Goal: Obtain resource: Obtain resource

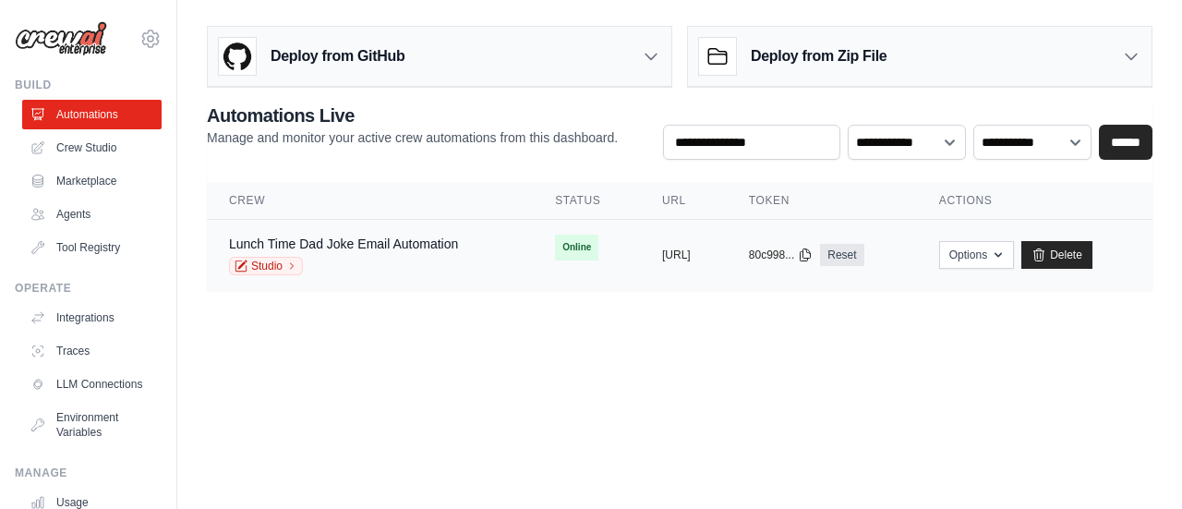
click at [373, 252] on div "Lunch Time Dad Joke Email Automation Studio" at bounding box center [343, 255] width 229 height 41
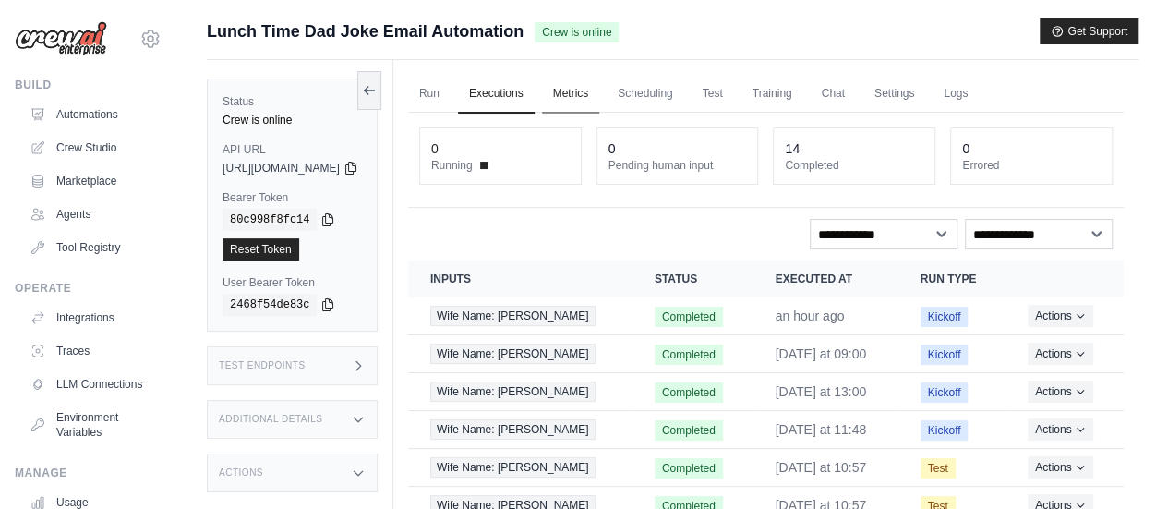
click at [600, 88] on link "Metrics" at bounding box center [571, 94] width 58 height 39
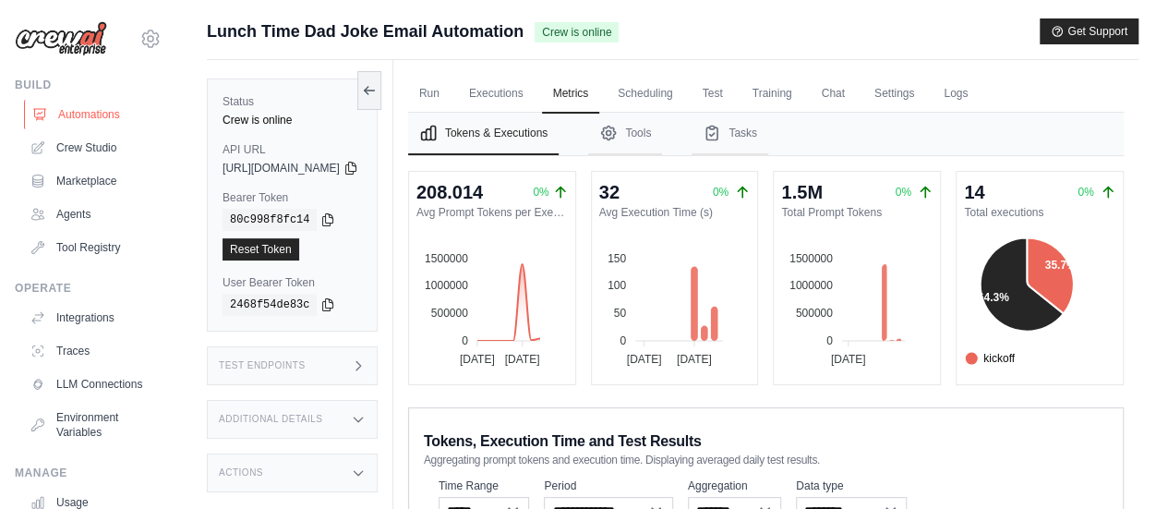
click at [96, 107] on link "Automations" at bounding box center [93, 115] width 139 height 30
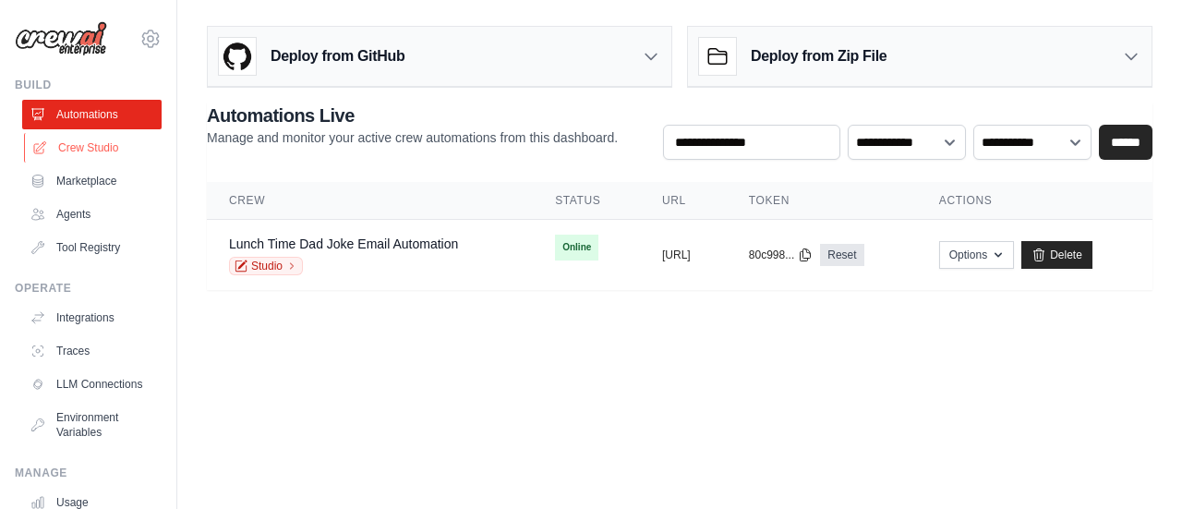
click at [114, 147] on link "Crew Studio" at bounding box center [93, 148] width 139 height 30
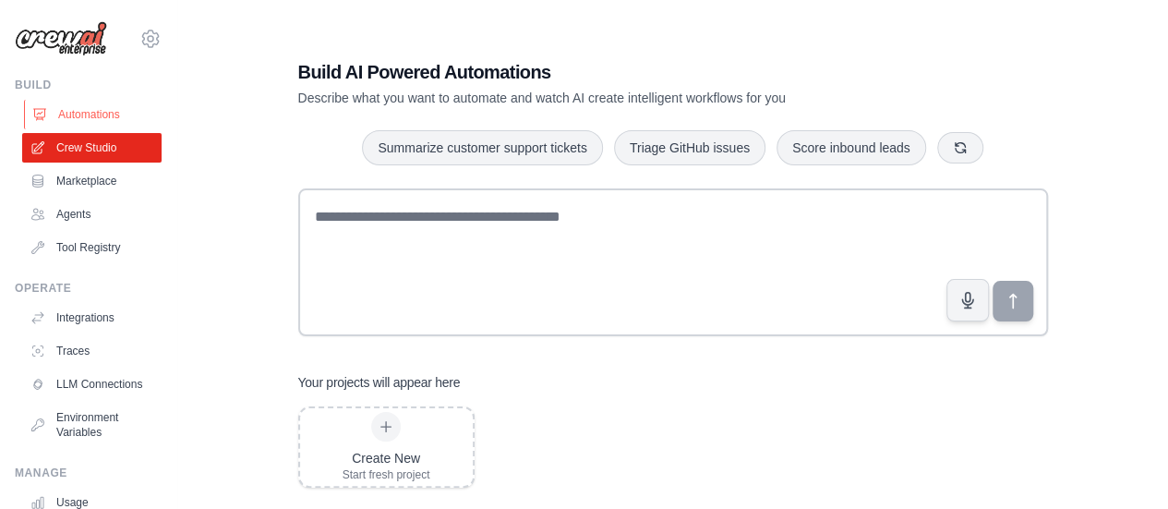
click at [90, 110] on link "Automations" at bounding box center [93, 115] width 139 height 30
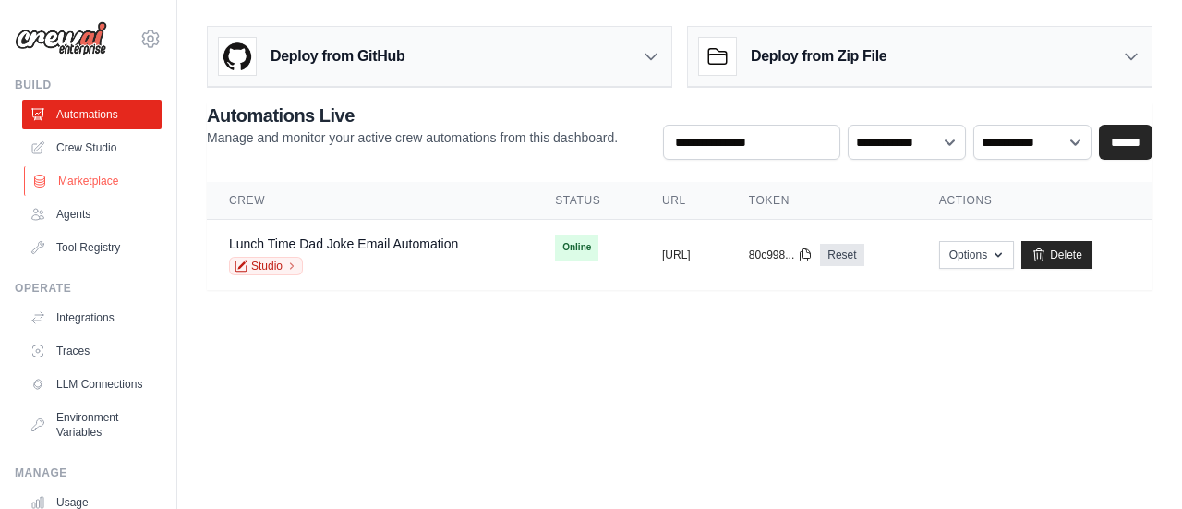
click at [102, 178] on link "Marketplace" at bounding box center [93, 181] width 139 height 30
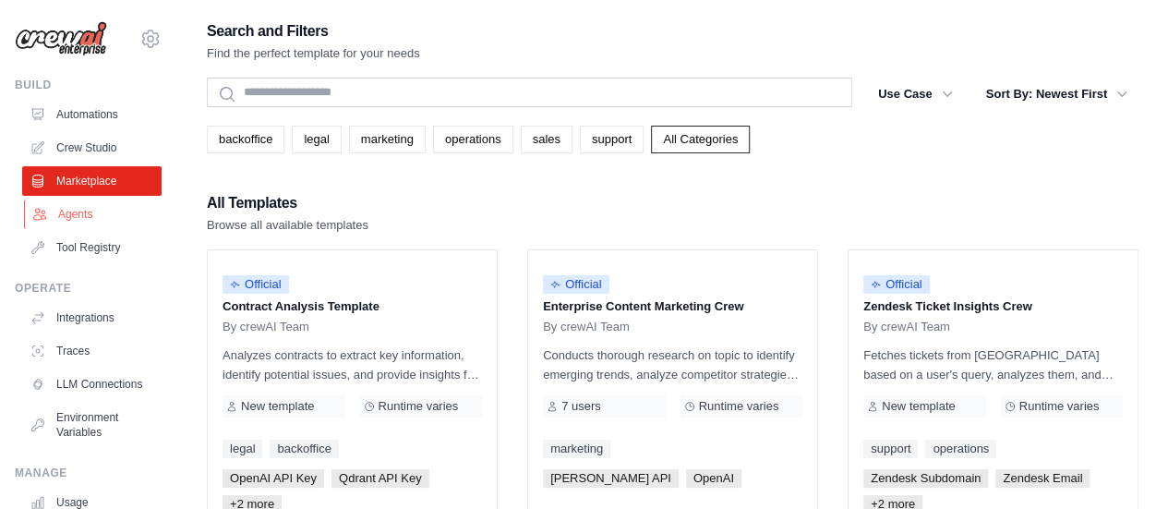
click at [48, 214] on link "Agents" at bounding box center [93, 214] width 139 height 30
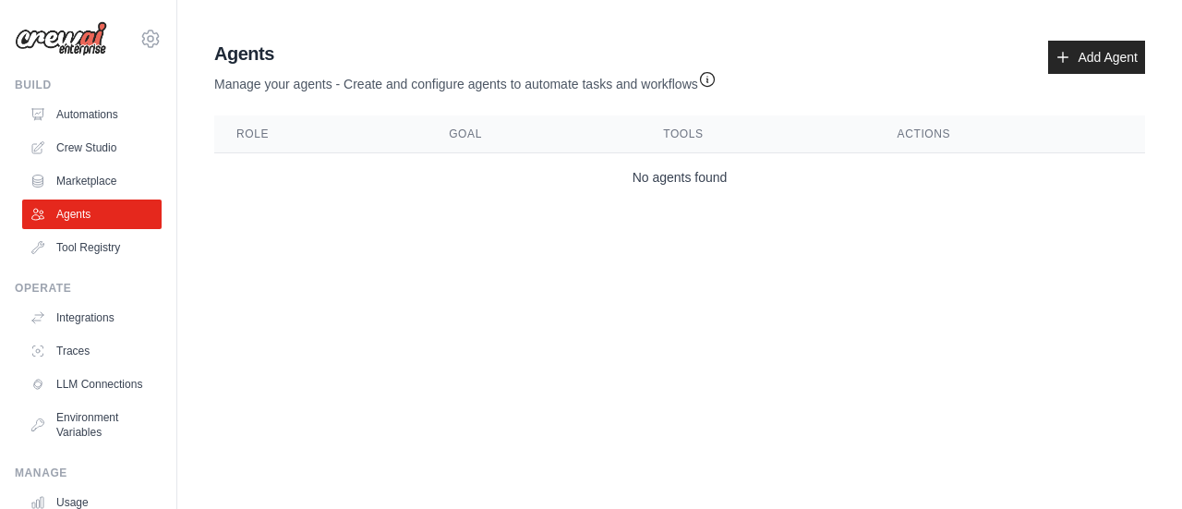
click at [57, 163] on ul "Automations Crew Studio Marketplace Agents Tool Registry" at bounding box center [91, 181] width 139 height 163
click at [74, 186] on link "Marketplace" at bounding box center [93, 181] width 139 height 30
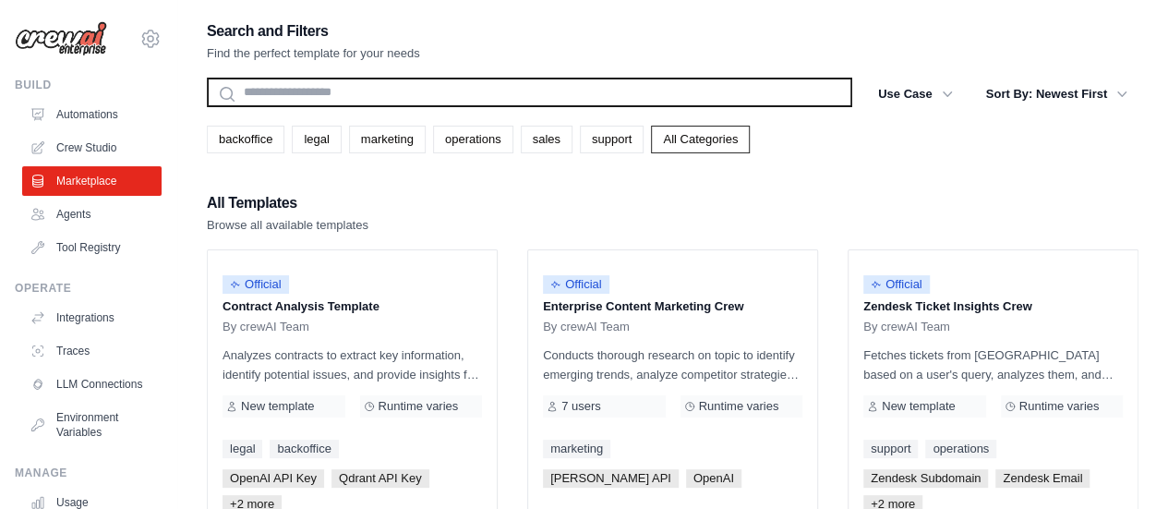
click at [629, 102] on input "text" at bounding box center [529, 93] width 645 height 30
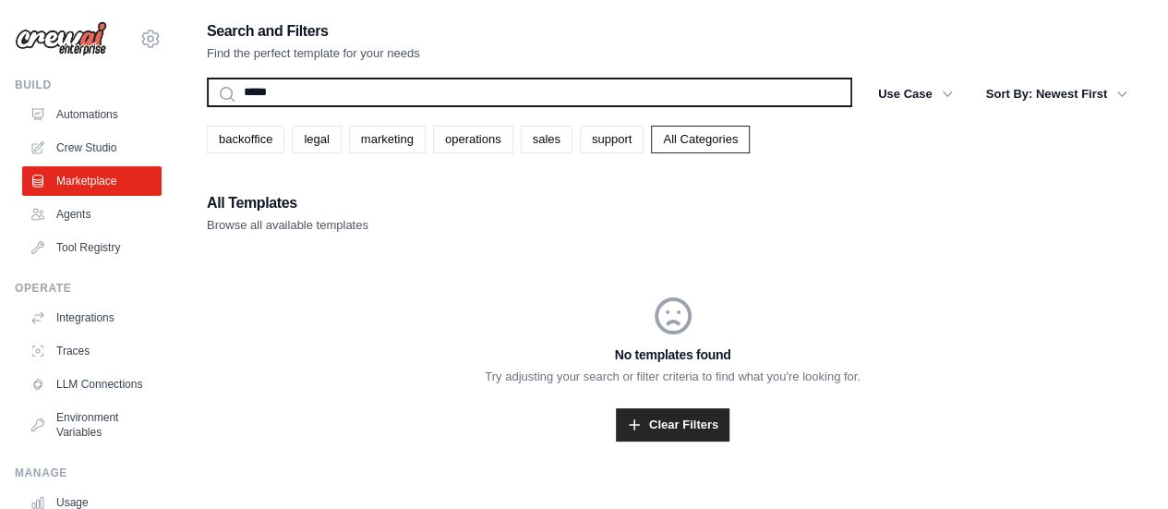
type input "*****"
click at [206, 106] on button "Search" at bounding box center [206, 106] width 1 height 1
click at [266, 92] on input "*****" at bounding box center [529, 93] width 645 height 30
click at [265, 91] on input "*****" at bounding box center [529, 93] width 645 height 30
click at [270, 90] on input "*****" at bounding box center [529, 93] width 645 height 30
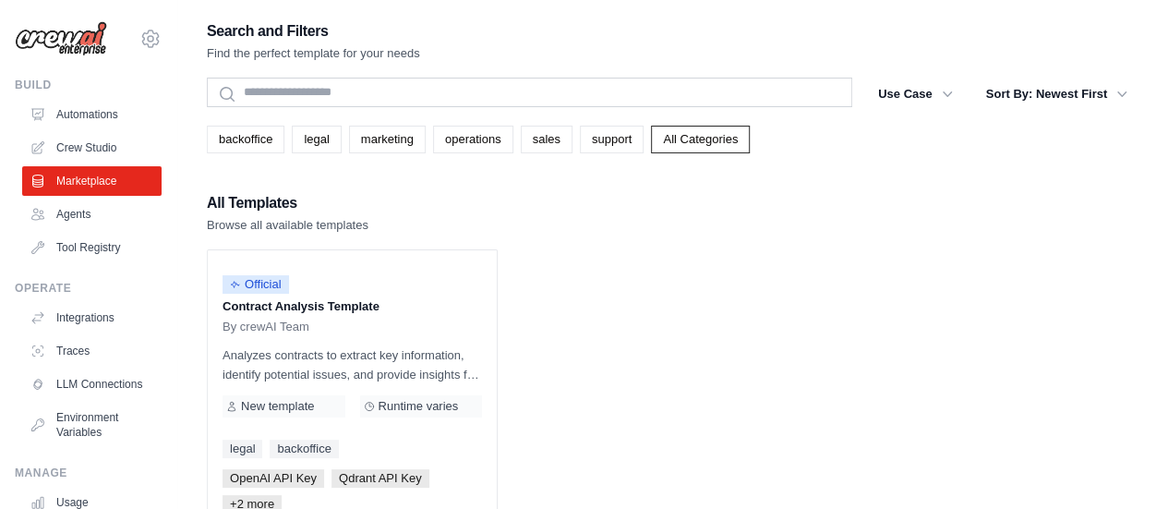
drag, startPoint x: 698, startPoint y: 42, endPoint x: 691, endPoint y: 32, distance: 11.8
click at [698, 40] on div "Search and Filters Find the perfect template for your needs" at bounding box center [673, 40] width 932 height 44
click at [65, 147] on link "Crew Studio" at bounding box center [93, 148] width 139 height 30
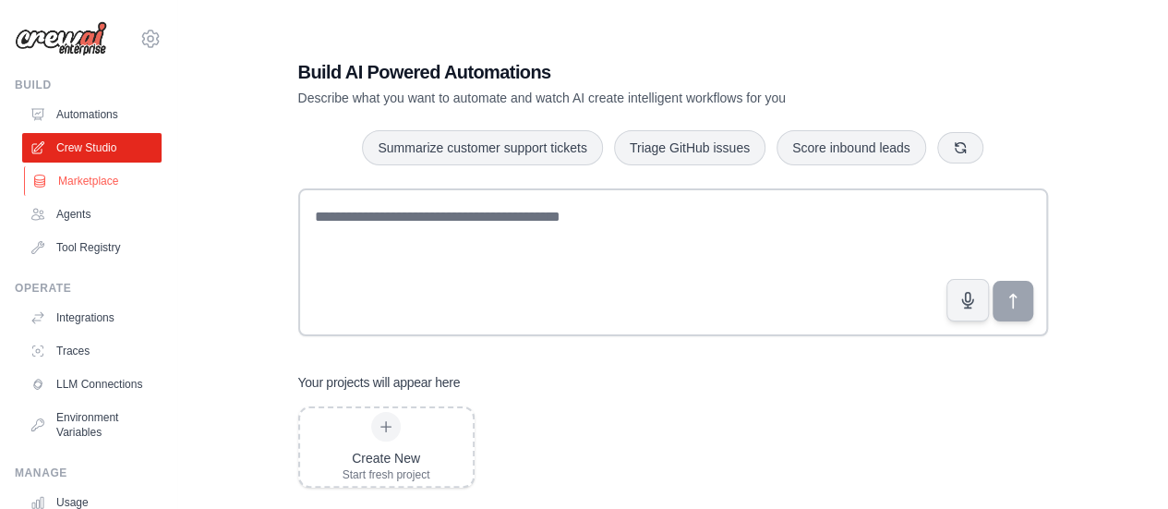
click at [98, 184] on link "Marketplace" at bounding box center [93, 181] width 139 height 30
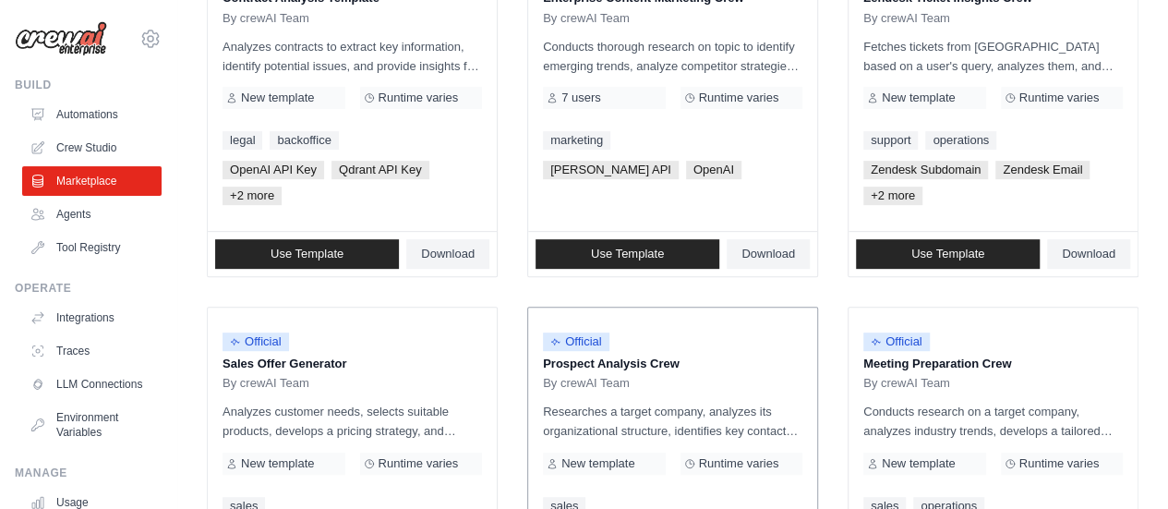
scroll to position [92, 0]
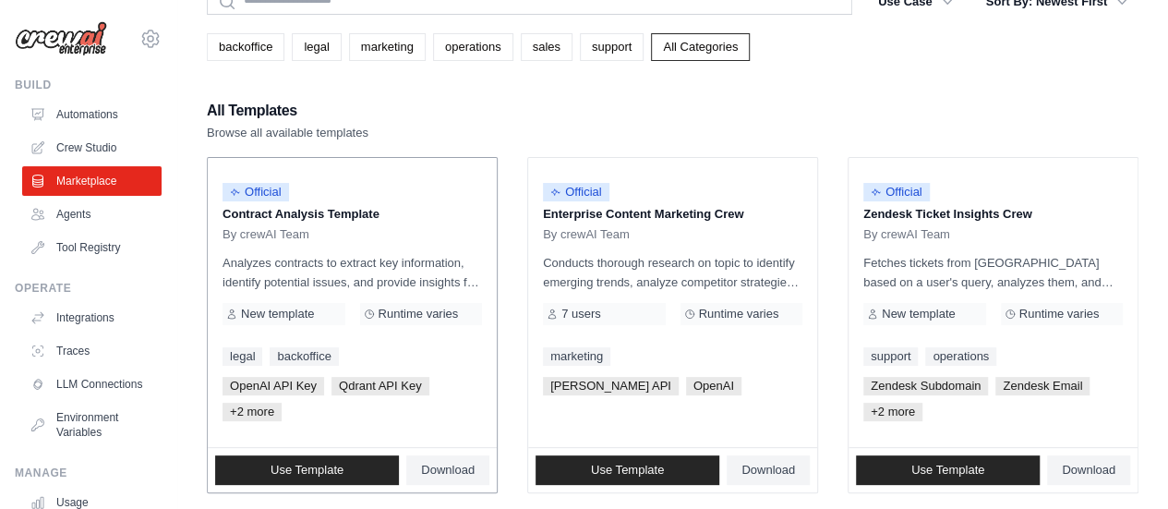
drag, startPoint x: 276, startPoint y: 252, endPoint x: 478, endPoint y: 291, distance: 205.9
click at [478, 291] on div "Official Contract Analysis Template By crewAI Team Analyzes contracts to extrac…" at bounding box center [352, 302] width 289 height 289
click at [457, 169] on div "Official Contract Analysis Template By crewAI Team Analyzes contracts to extrac…" at bounding box center [352, 302] width 289 height 289
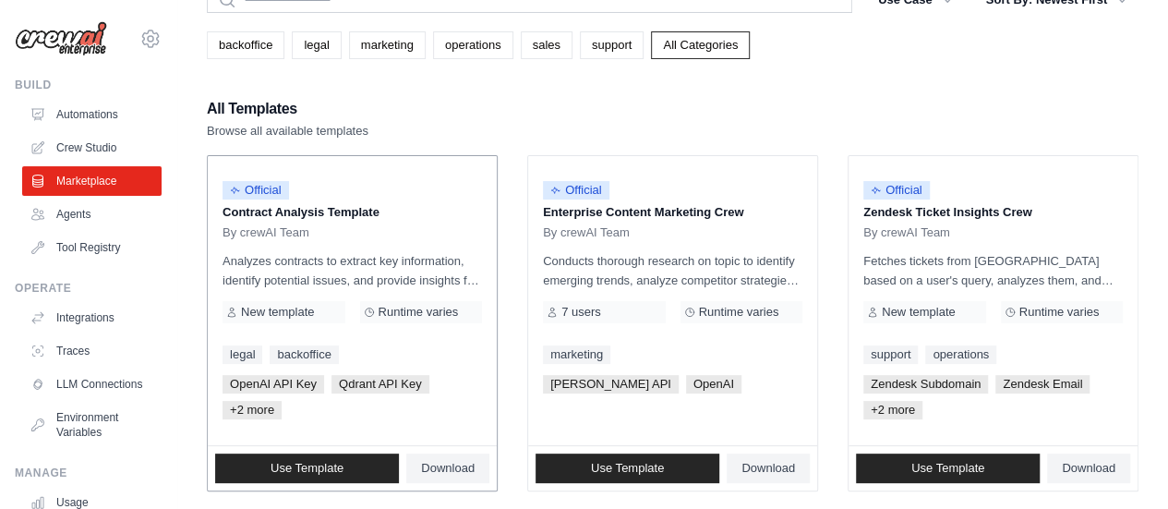
scroll to position [185, 0]
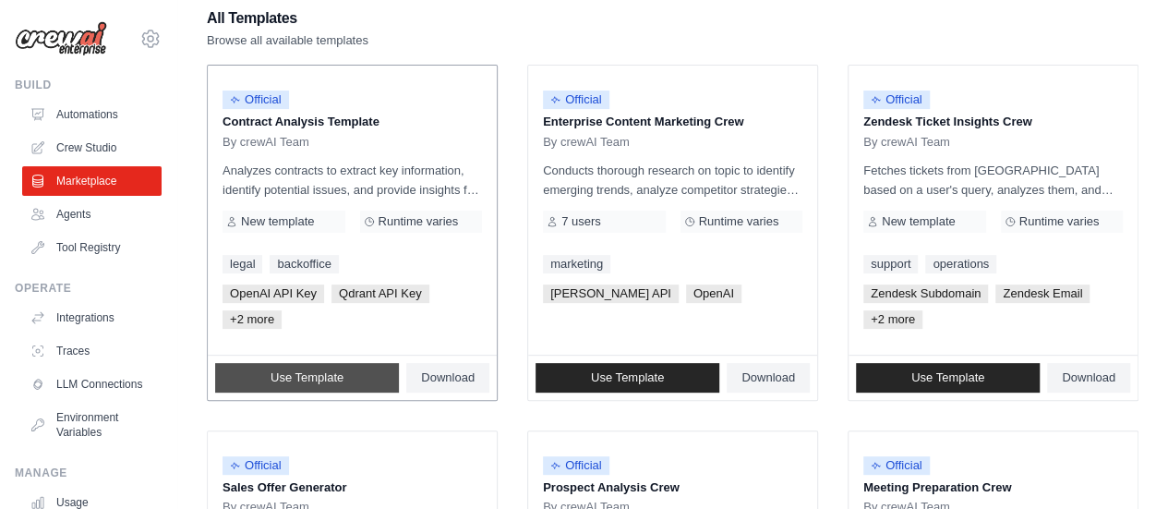
click at [321, 373] on span "Use Template" at bounding box center [307, 377] width 73 height 15
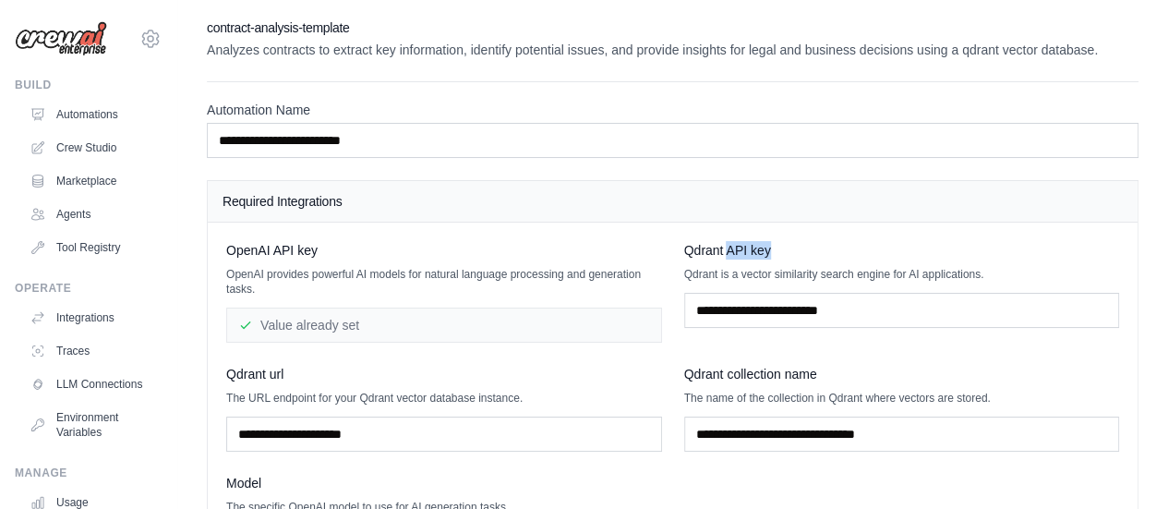
drag, startPoint x: 725, startPoint y: 252, endPoint x: 818, endPoint y: 241, distance: 93.9
click at [818, 241] on div "Qdrant API key" at bounding box center [902, 250] width 436 height 18
click at [963, 241] on div "Qdrant API key" at bounding box center [902, 250] width 436 height 18
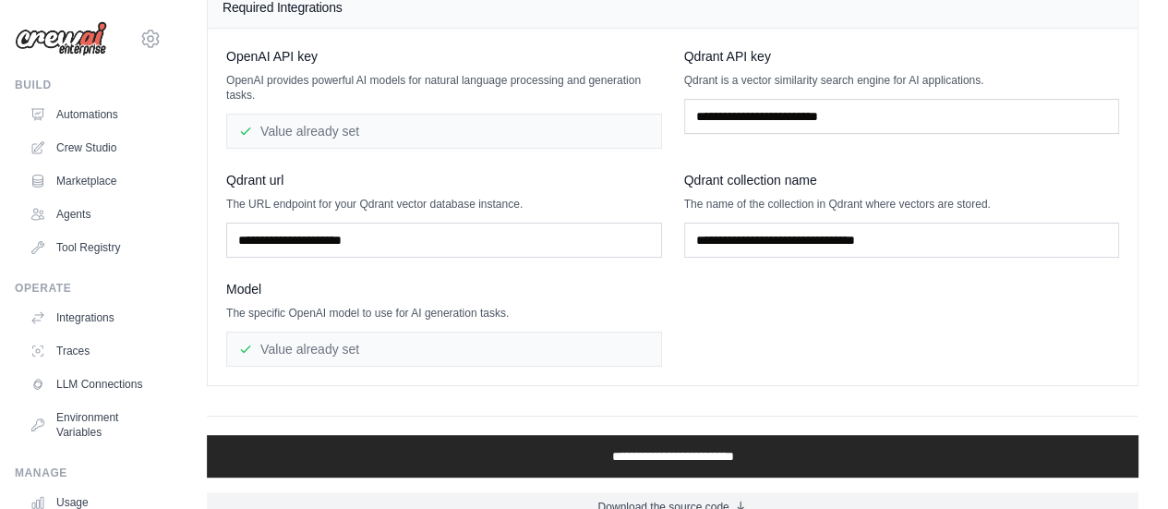
scroll to position [220, 0]
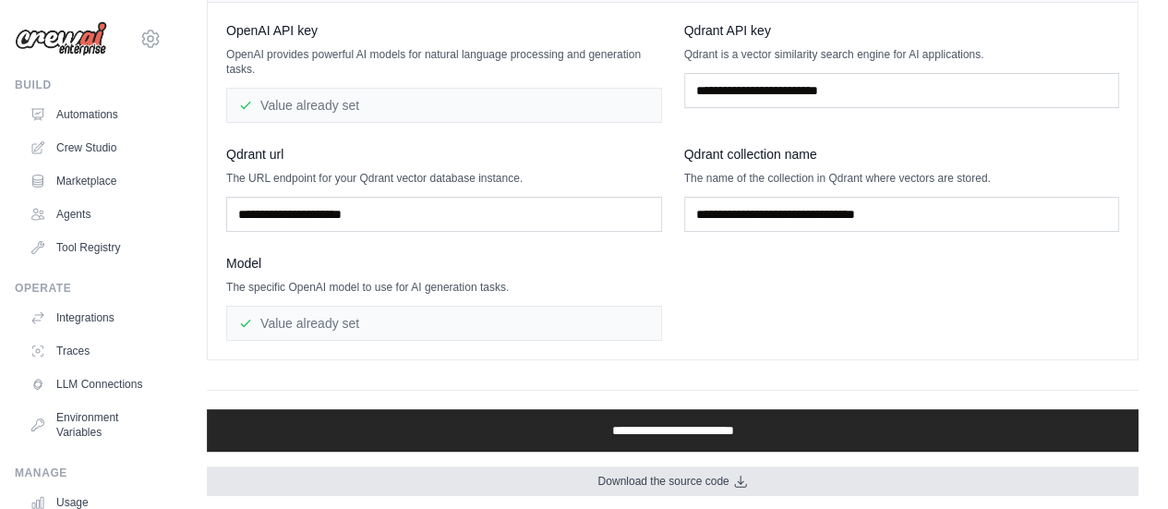
click at [675, 474] on span "Download the source code" at bounding box center [662, 481] width 131 height 15
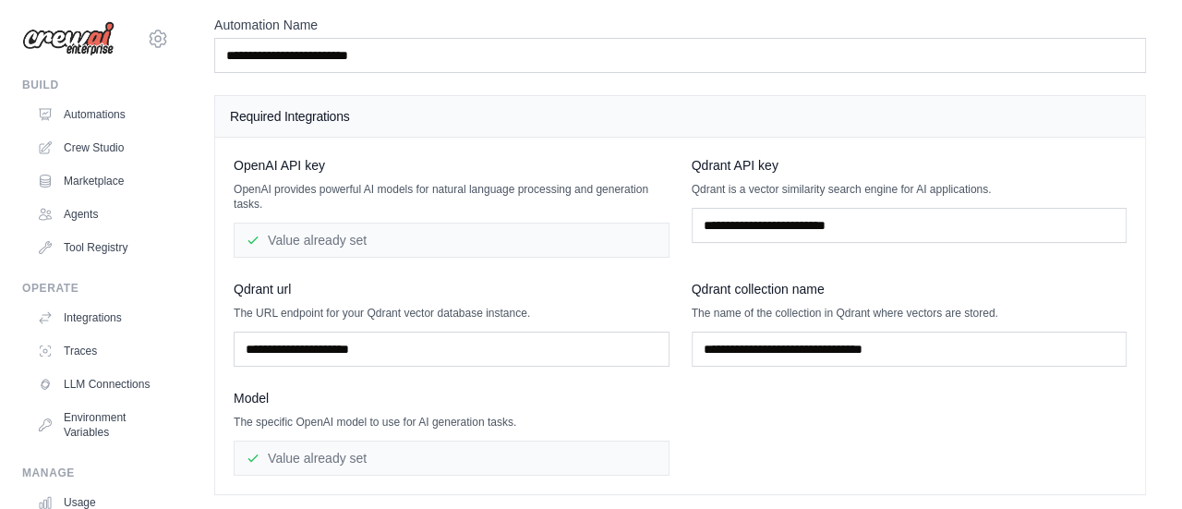
scroll to position [0, 0]
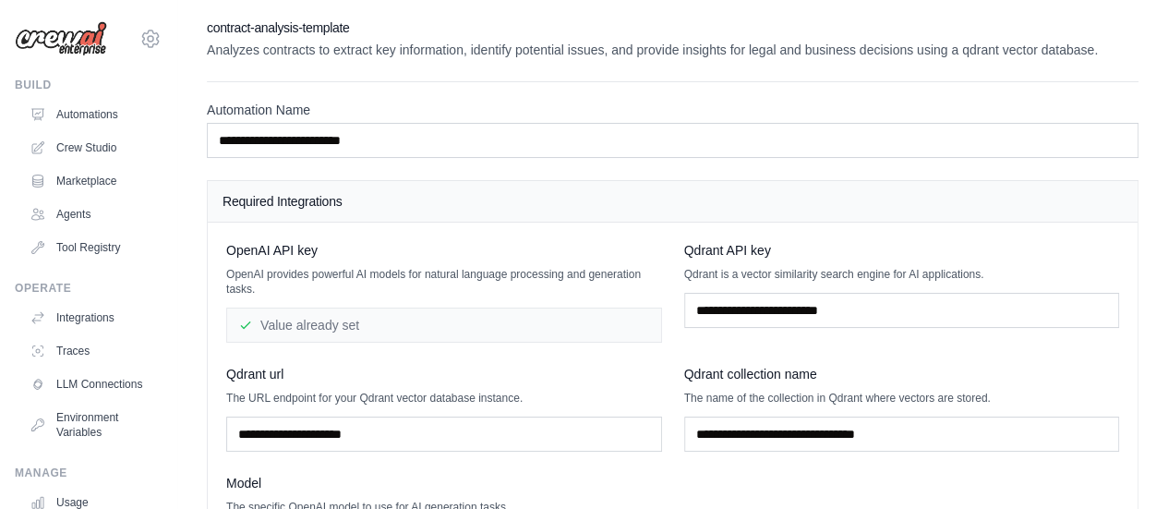
click at [985, 188] on div "Required Integrations" at bounding box center [673, 202] width 930 height 42
click at [107, 100] on link "Automations" at bounding box center [93, 115] width 139 height 30
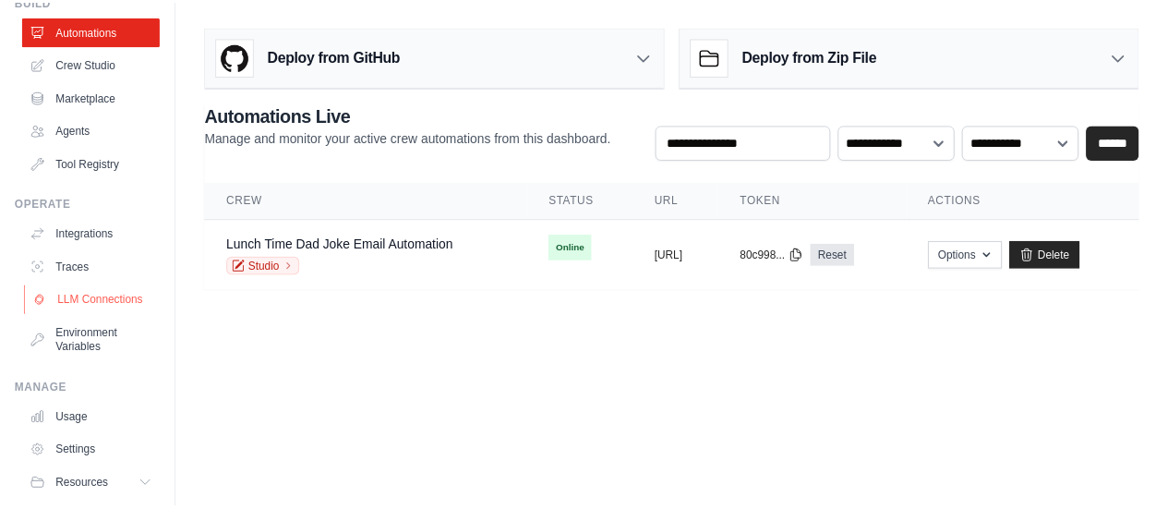
scroll to position [153, 0]
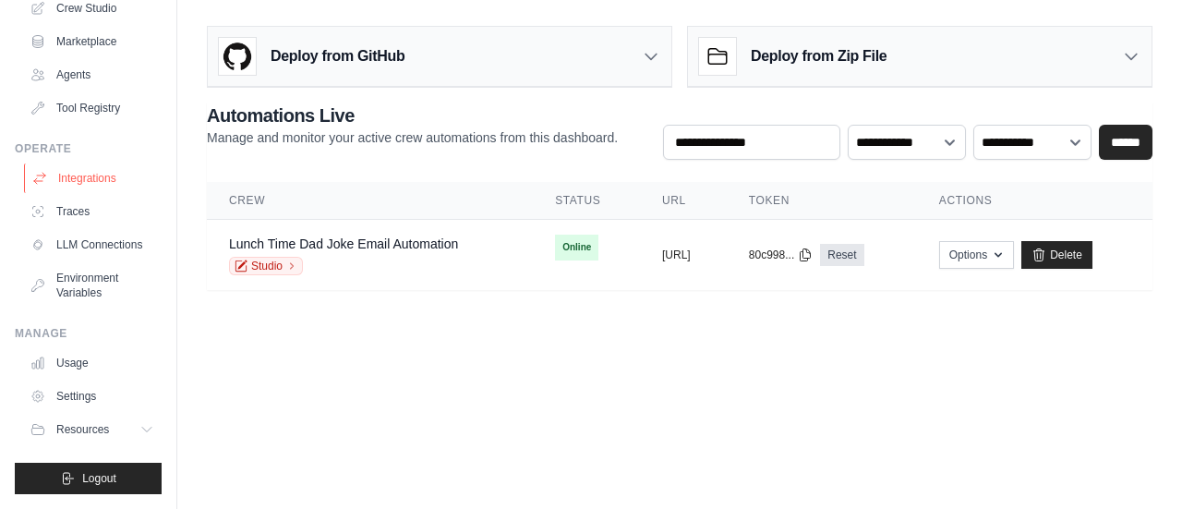
click at [103, 163] on link "Integrations" at bounding box center [93, 178] width 139 height 30
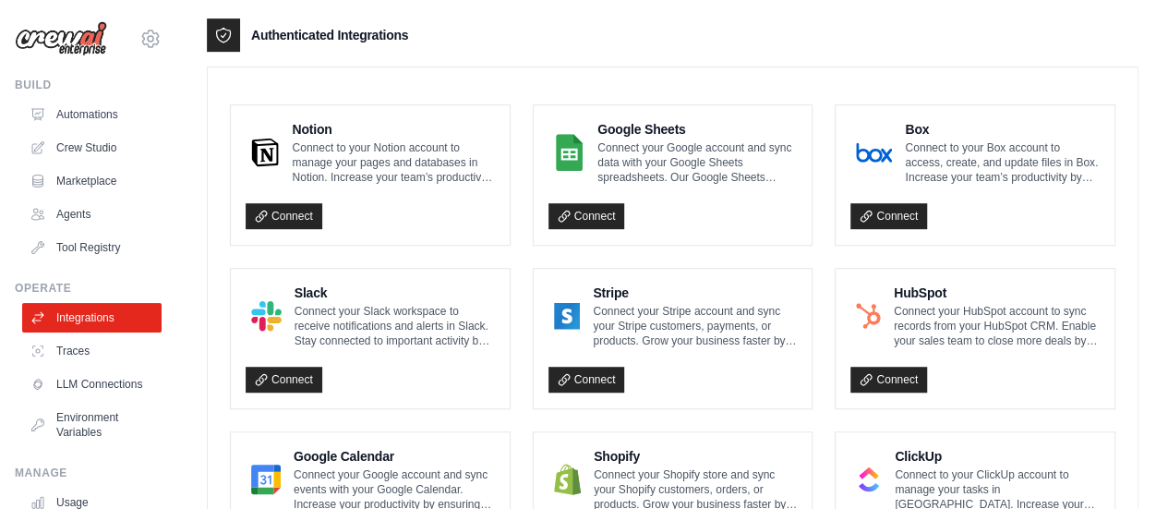
scroll to position [390, 0]
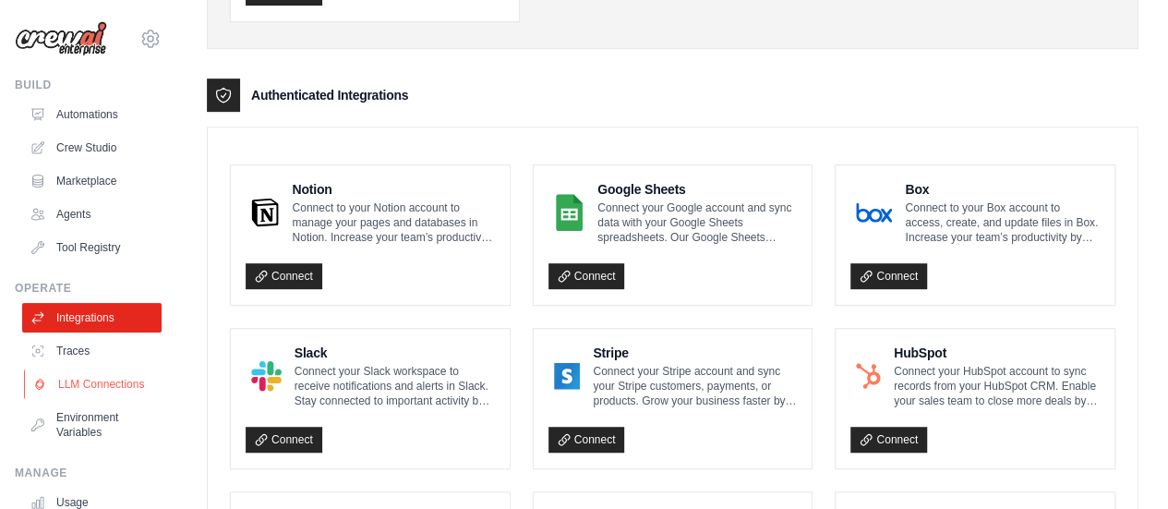
click at [83, 399] on link "LLM Connections" at bounding box center [93, 384] width 139 height 30
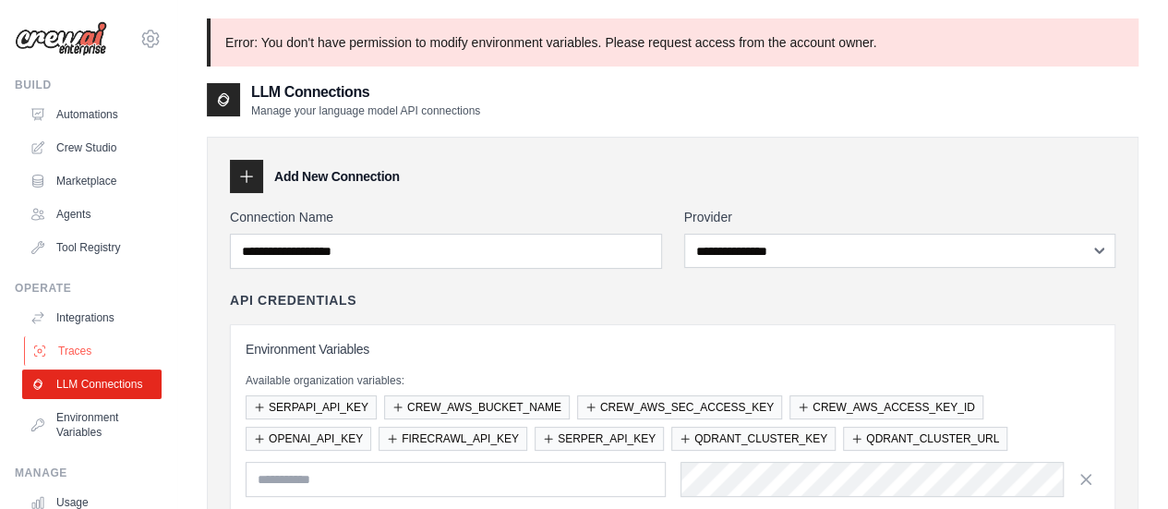
click at [70, 346] on link "Traces" at bounding box center [93, 351] width 139 height 30
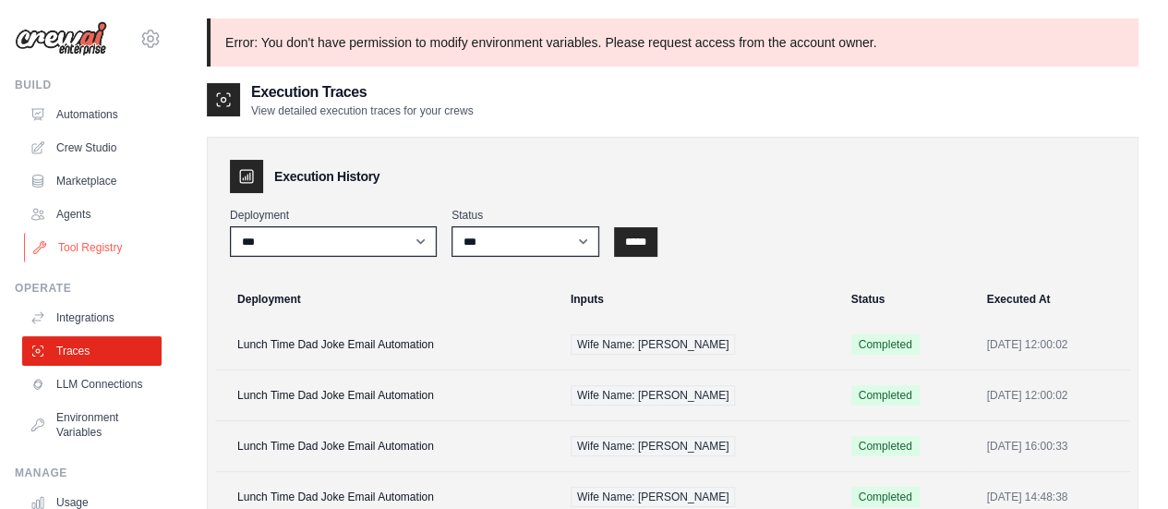
scroll to position [153, 0]
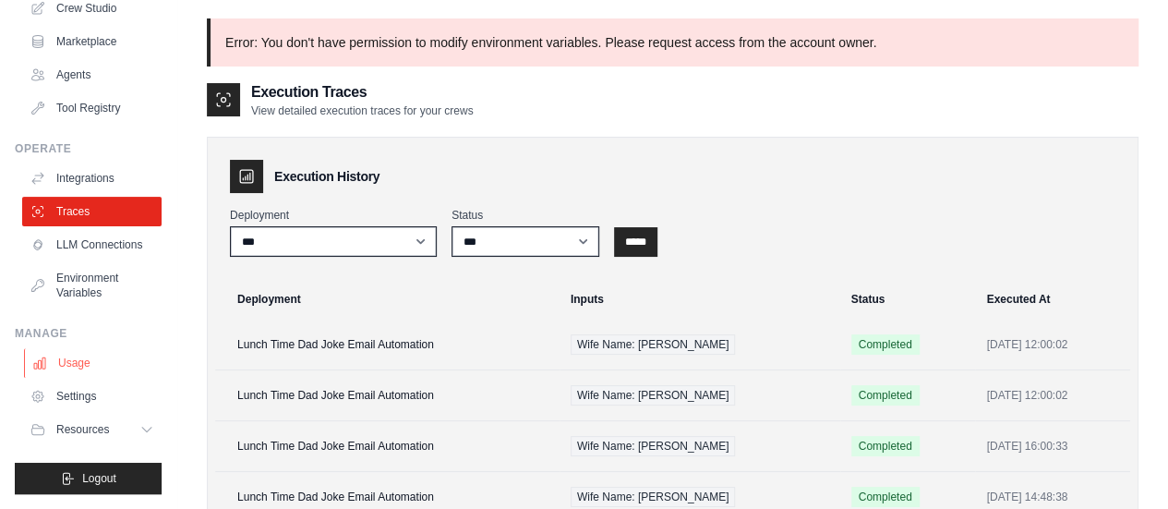
click at [96, 365] on link "Usage" at bounding box center [93, 363] width 139 height 30
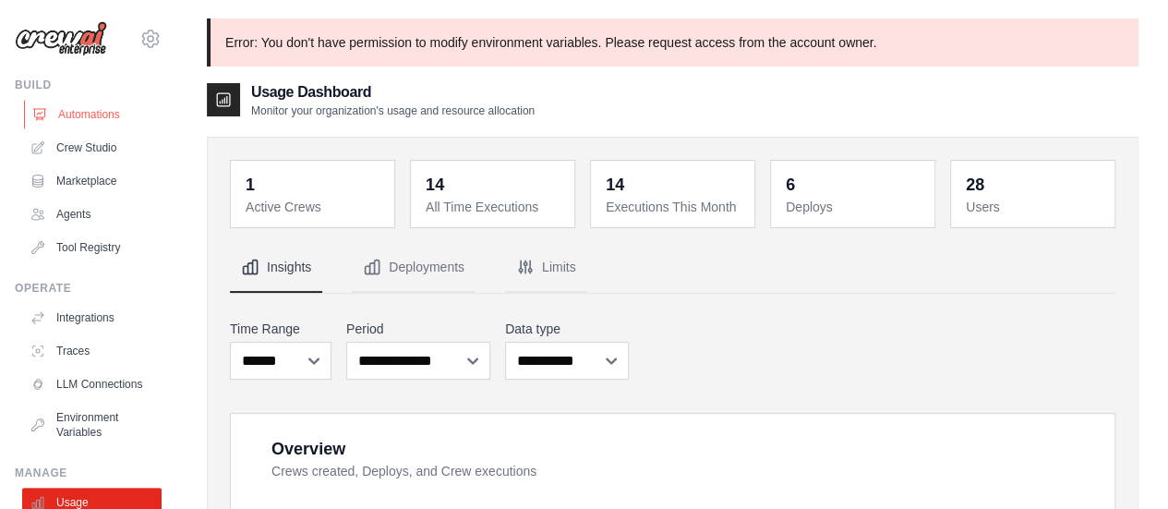
click at [103, 114] on link "Automations" at bounding box center [93, 115] width 139 height 30
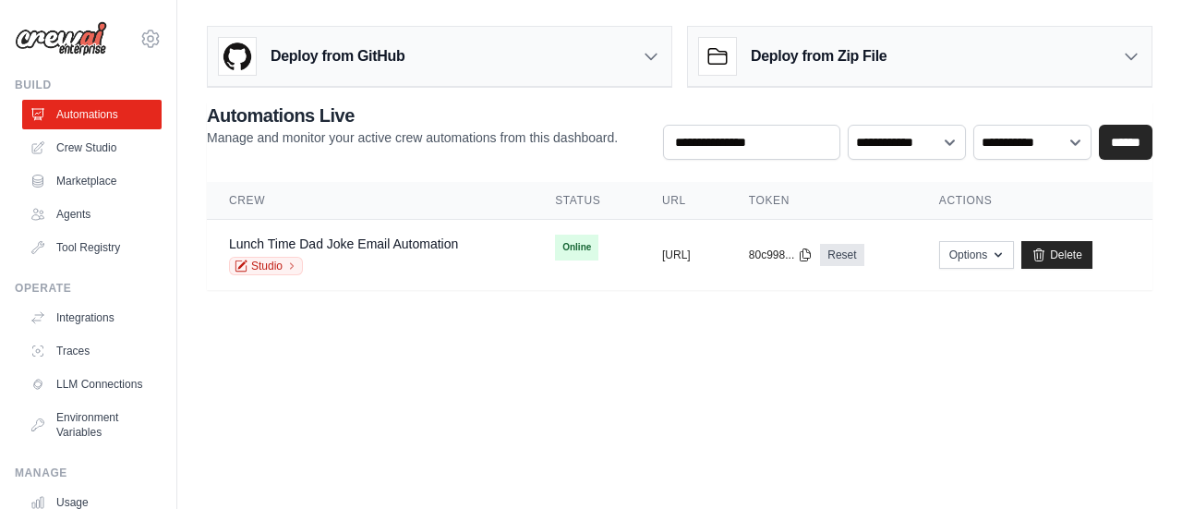
click at [1131, 55] on icon at bounding box center [1131, 56] width 18 height 18
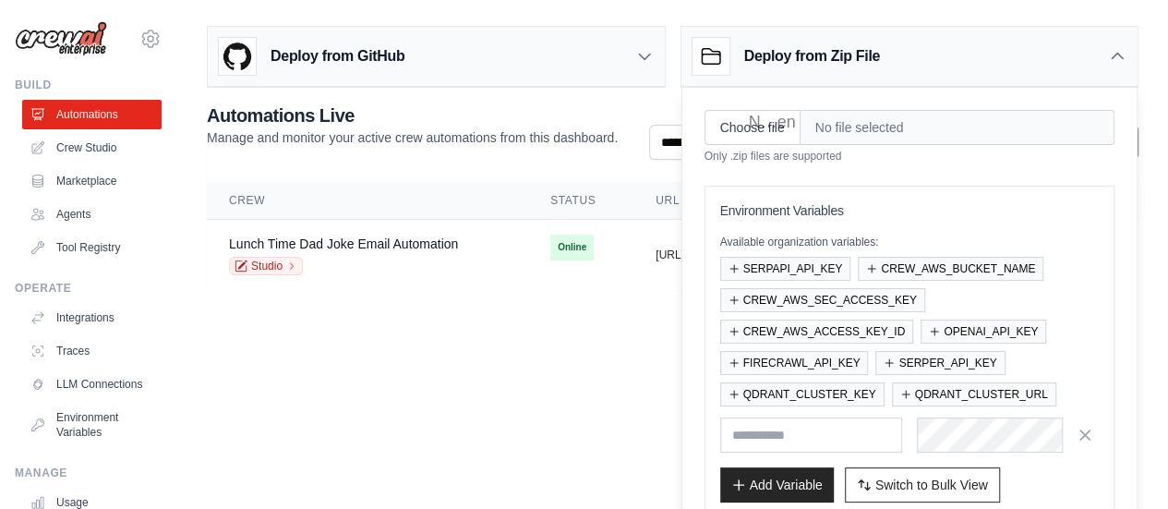
click at [644, 62] on icon at bounding box center [644, 56] width 18 height 18
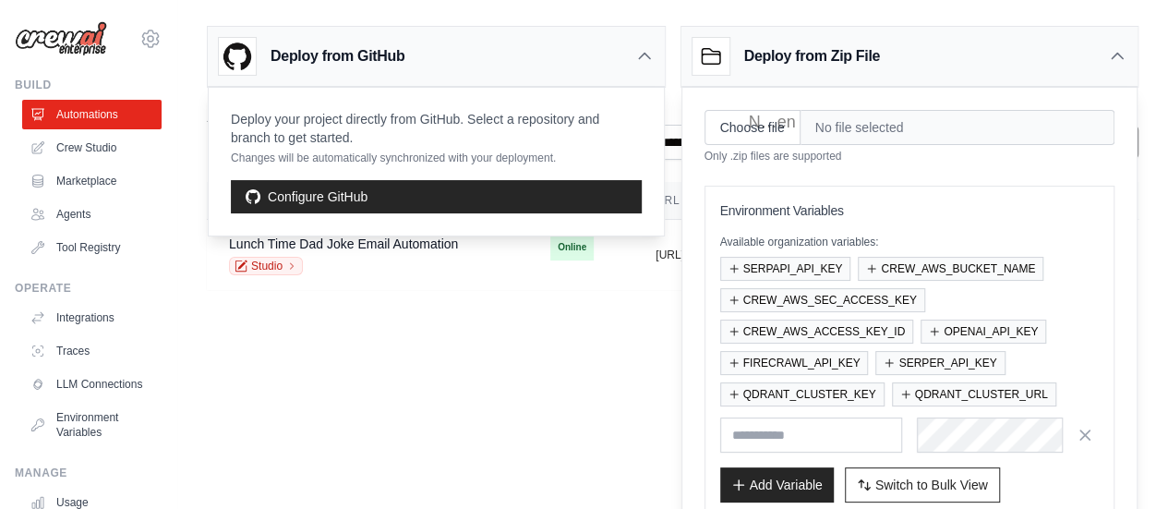
click at [488, 388] on body "[PERSON_NAME][EMAIL_ADDRESS][PERSON_NAME][DOMAIN_NAME] Settings Build Automatio…" at bounding box center [584, 254] width 1168 height 509
click at [644, 39] on div "Deploy from GitHub" at bounding box center [436, 57] width 457 height 60
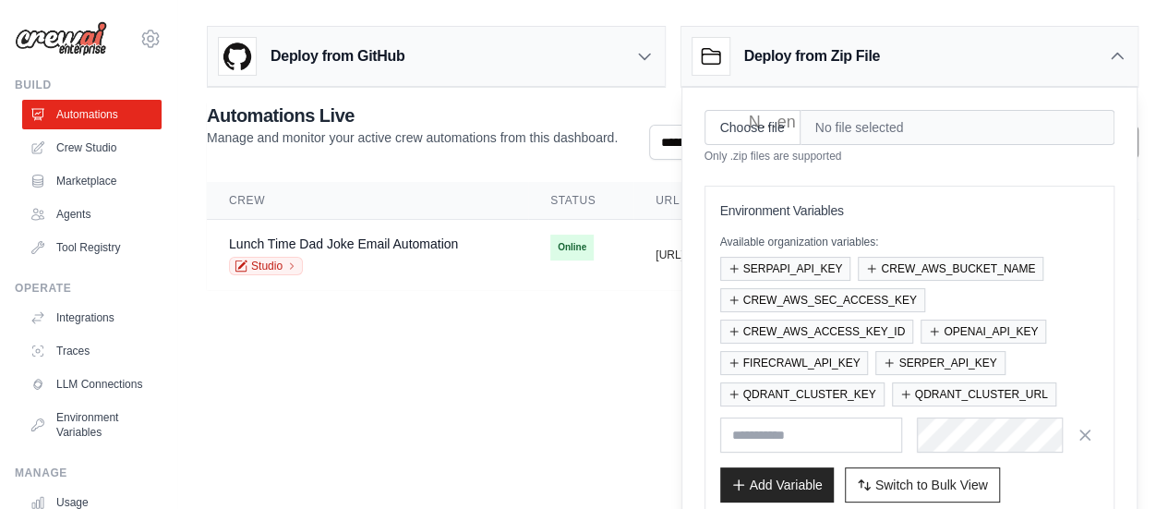
click at [1108, 51] on icon at bounding box center [1117, 56] width 18 height 18
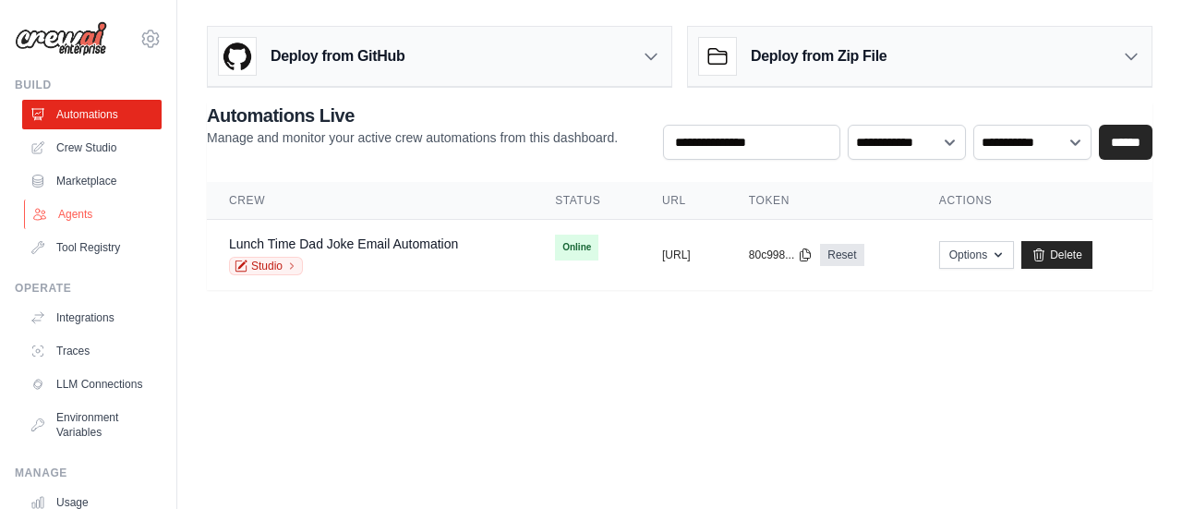
click at [96, 208] on link "Agents" at bounding box center [93, 214] width 139 height 30
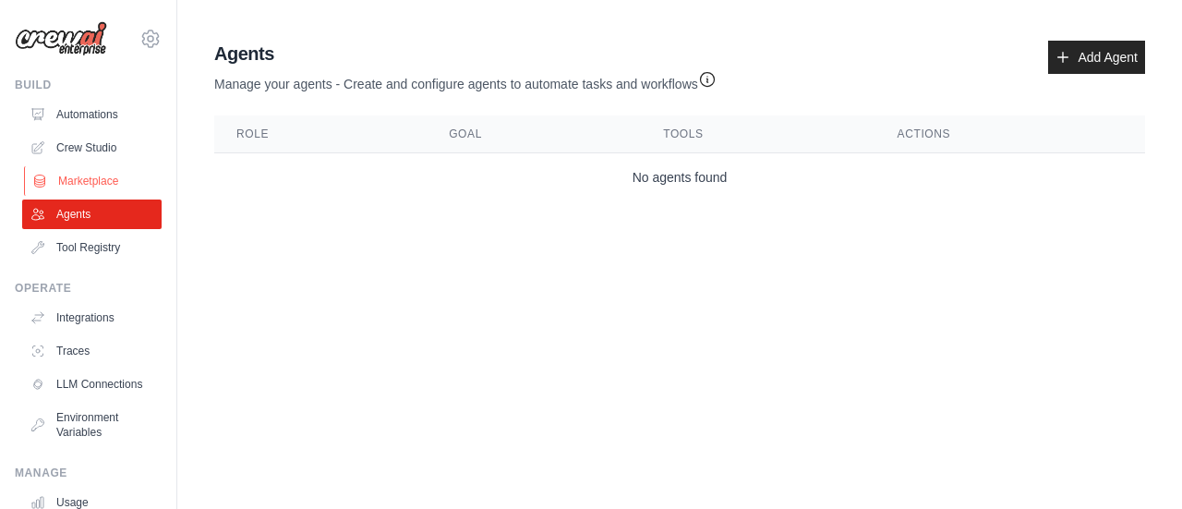
click at [78, 171] on link "Marketplace" at bounding box center [93, 181] width 139 height 30
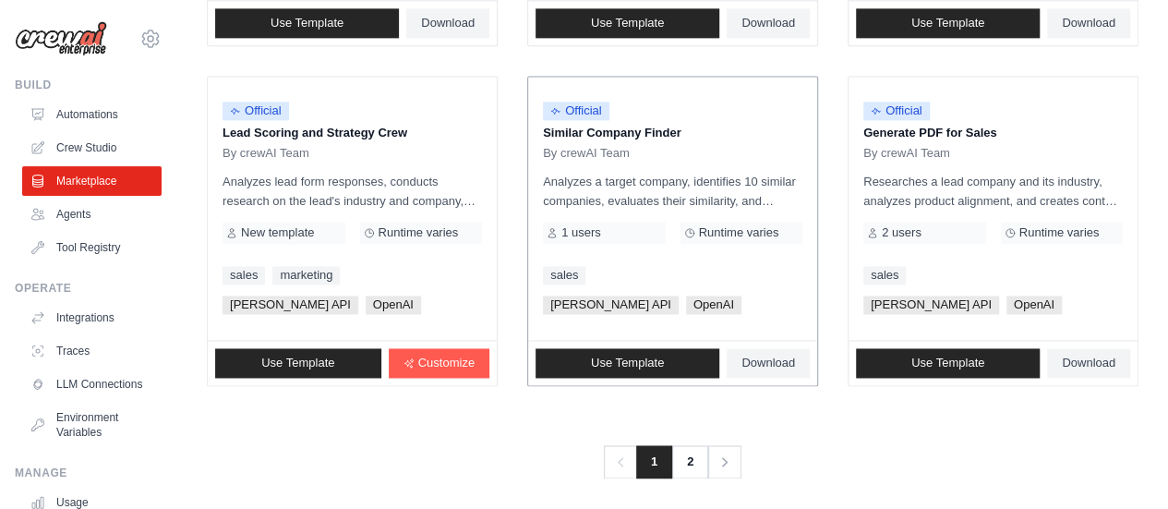
scroll to position [1249, 0]
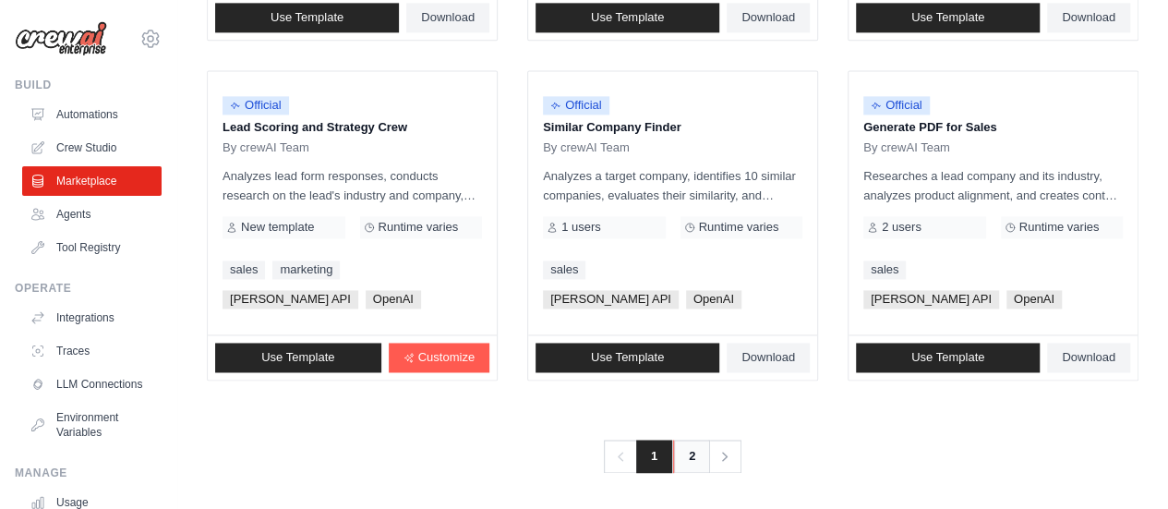
click at [701, 458] on link "2" at bounding box center [691, 455] width 37 height 33
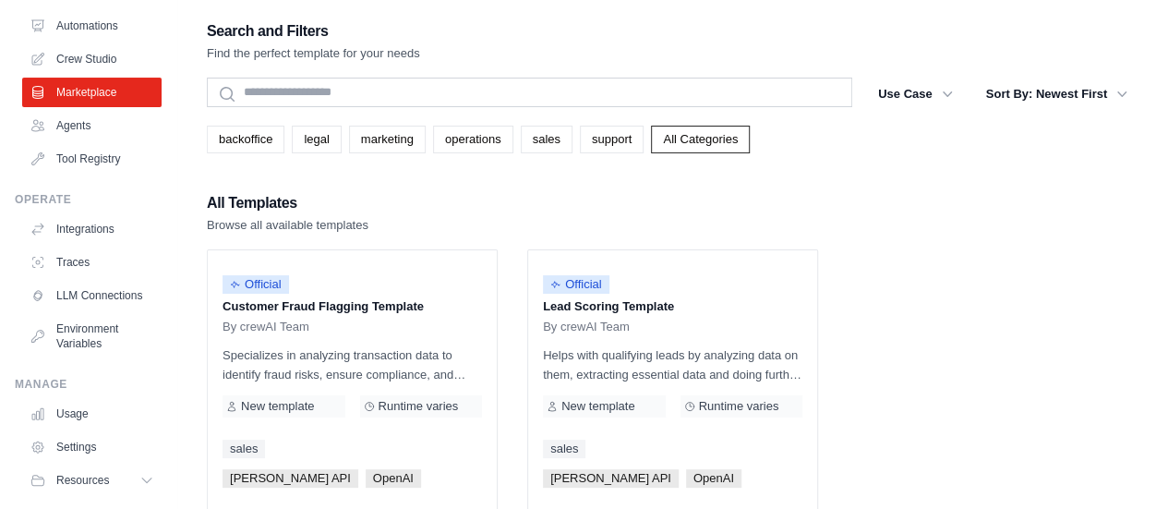
scroll to position [153, 0]
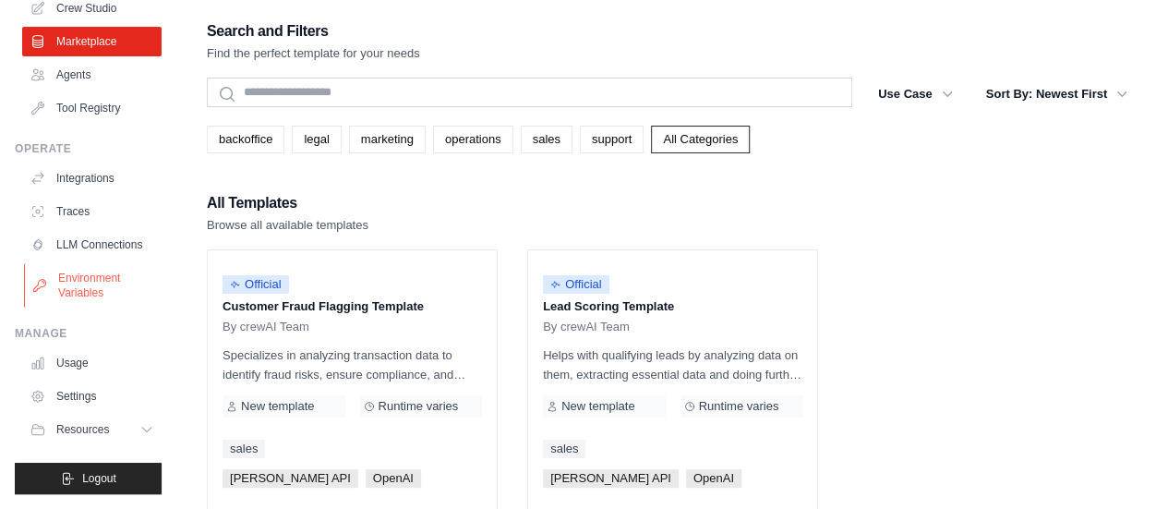
click at [89, 287] on link "Environment Variables" at bounding box center [93, 285] width 139 height 44
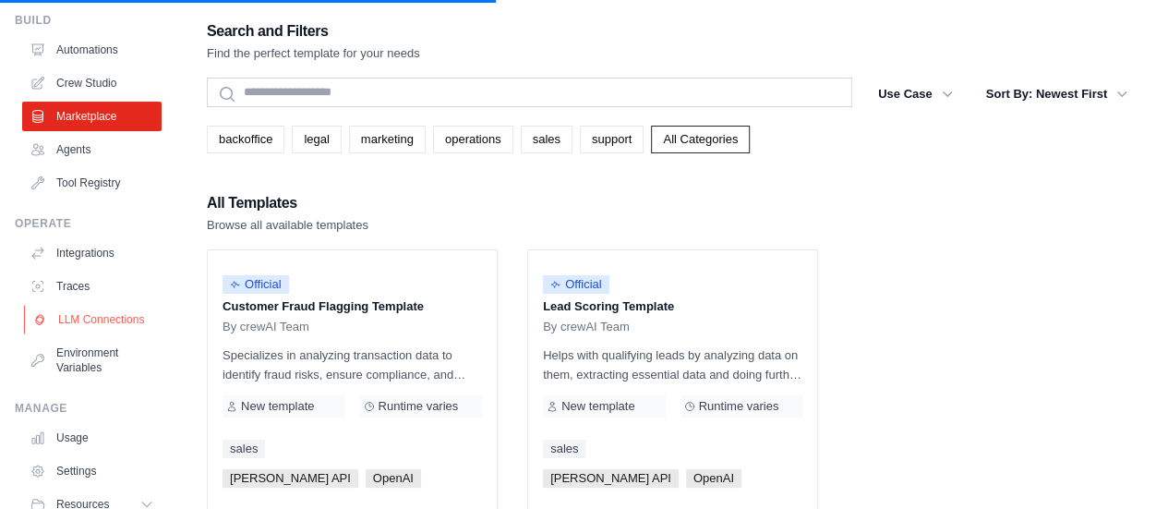
scroll to position [0, 0]
